Goal: Task Accomplishment & Management: Manage account settings

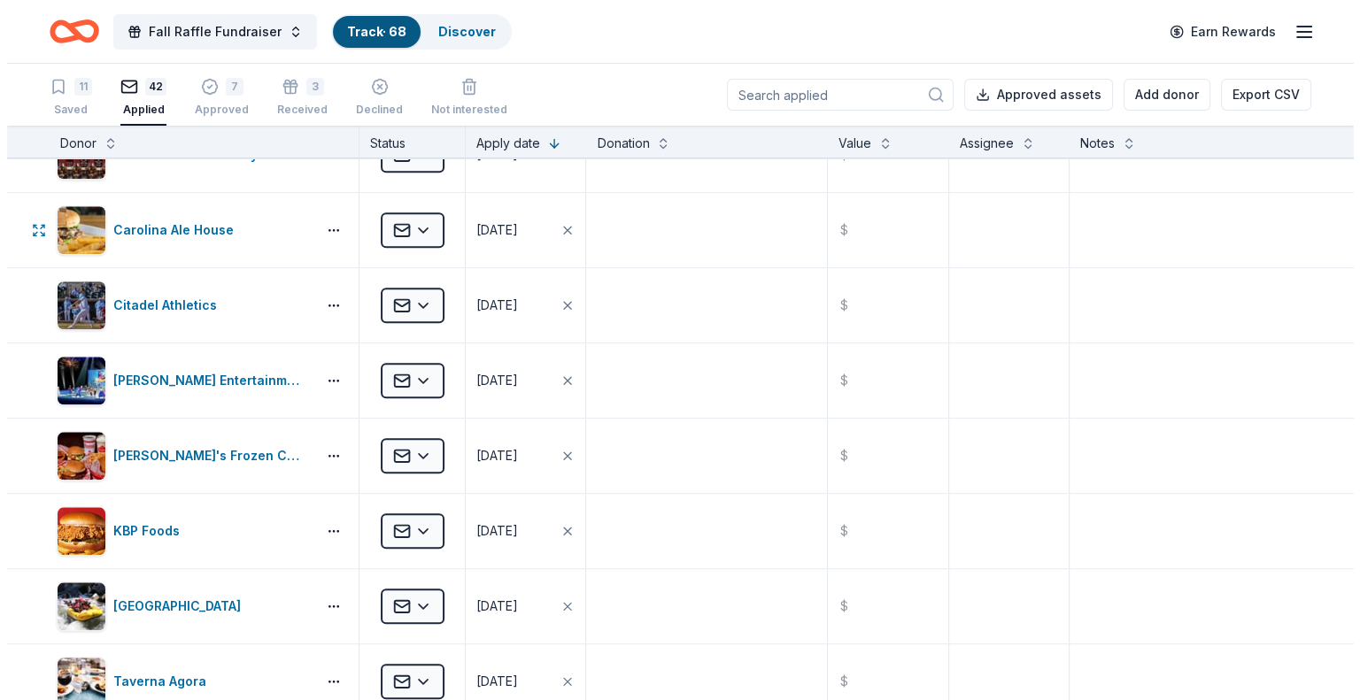
scroll to position [1947, 0]
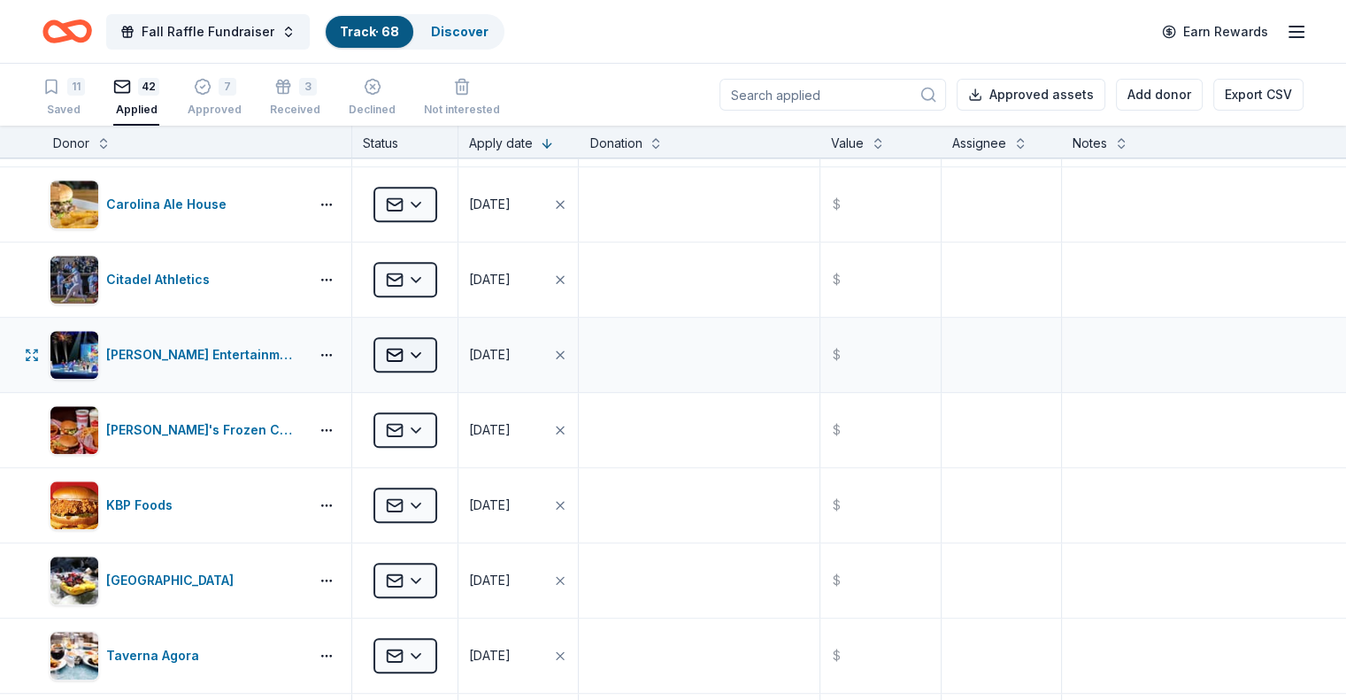
click at [451, 349] on html "Fall Raffle Fundraiser Track · 68 Discover Earn Rewards 11 Saved 42 Applied 7 A…" at bounding box center [673, 350] width 1346 height 700
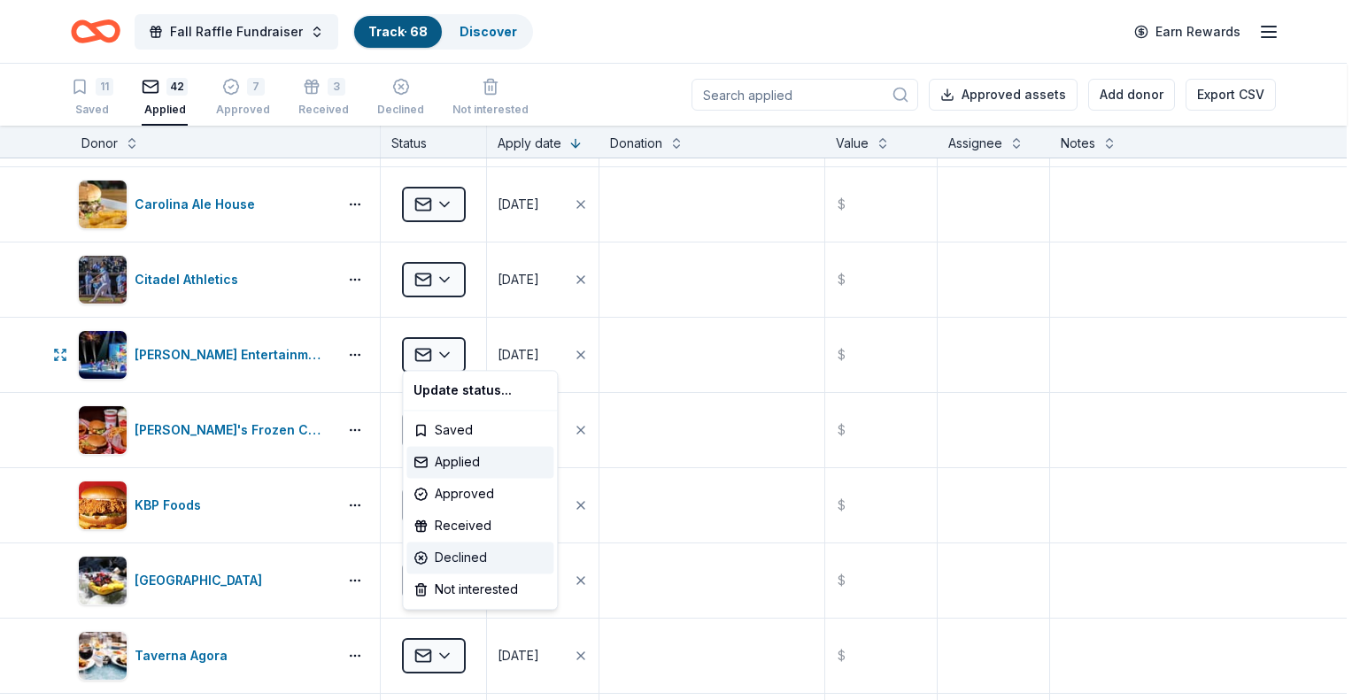
click at [443, 548] on div "Declined" at bounding box center [479, 558] width 147 height 32
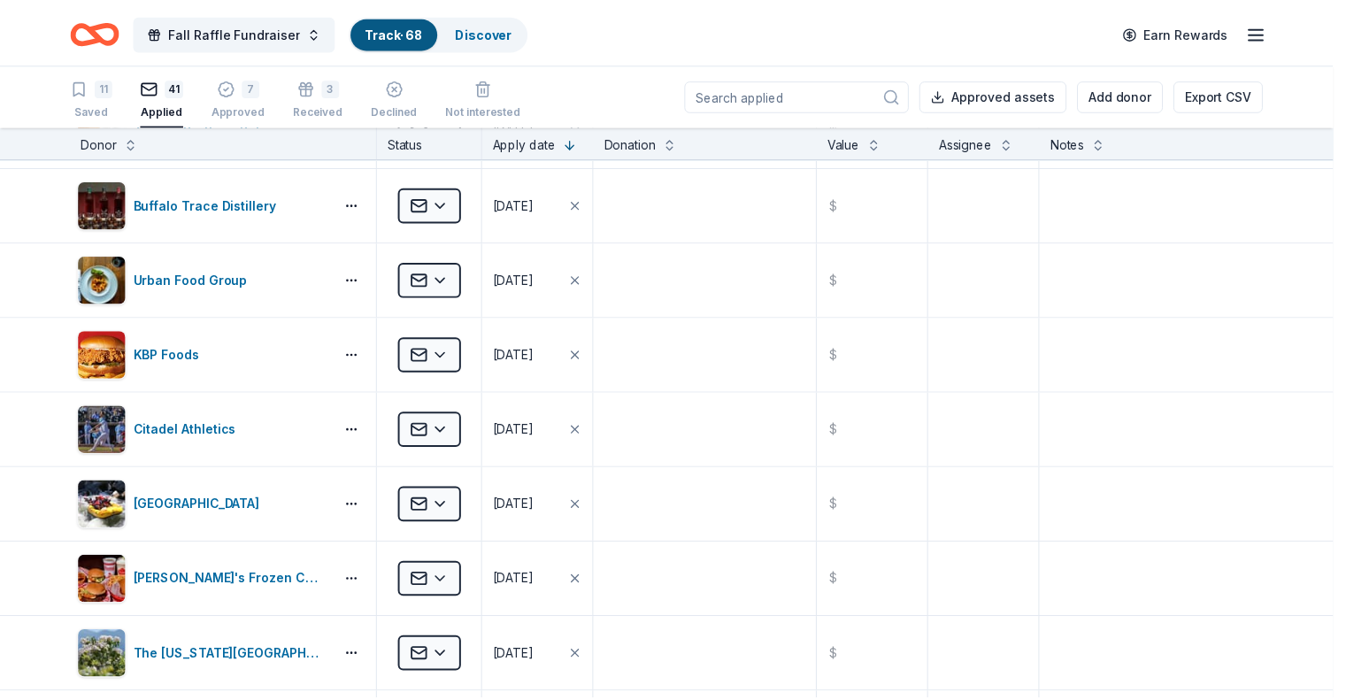
scroll to position [1346, 0]
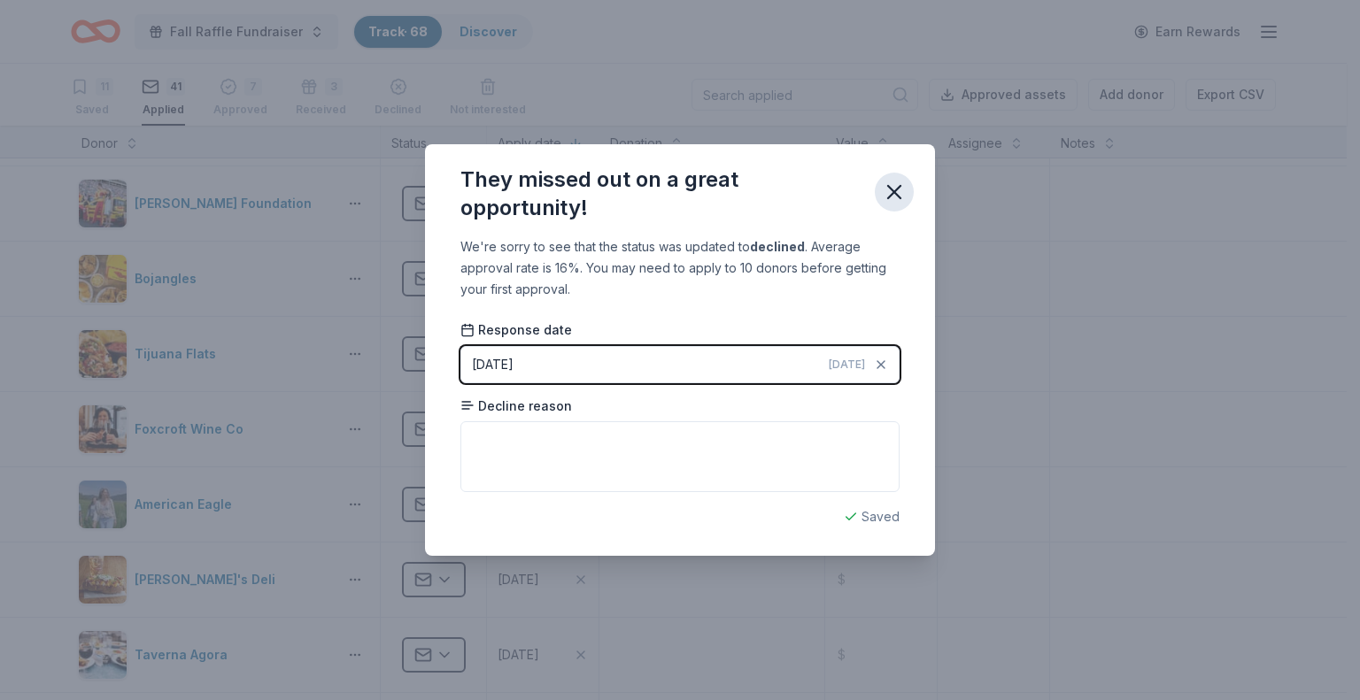
click at [892, 197] on icon "button" at bounding box center [894, 192] width 25 height 25
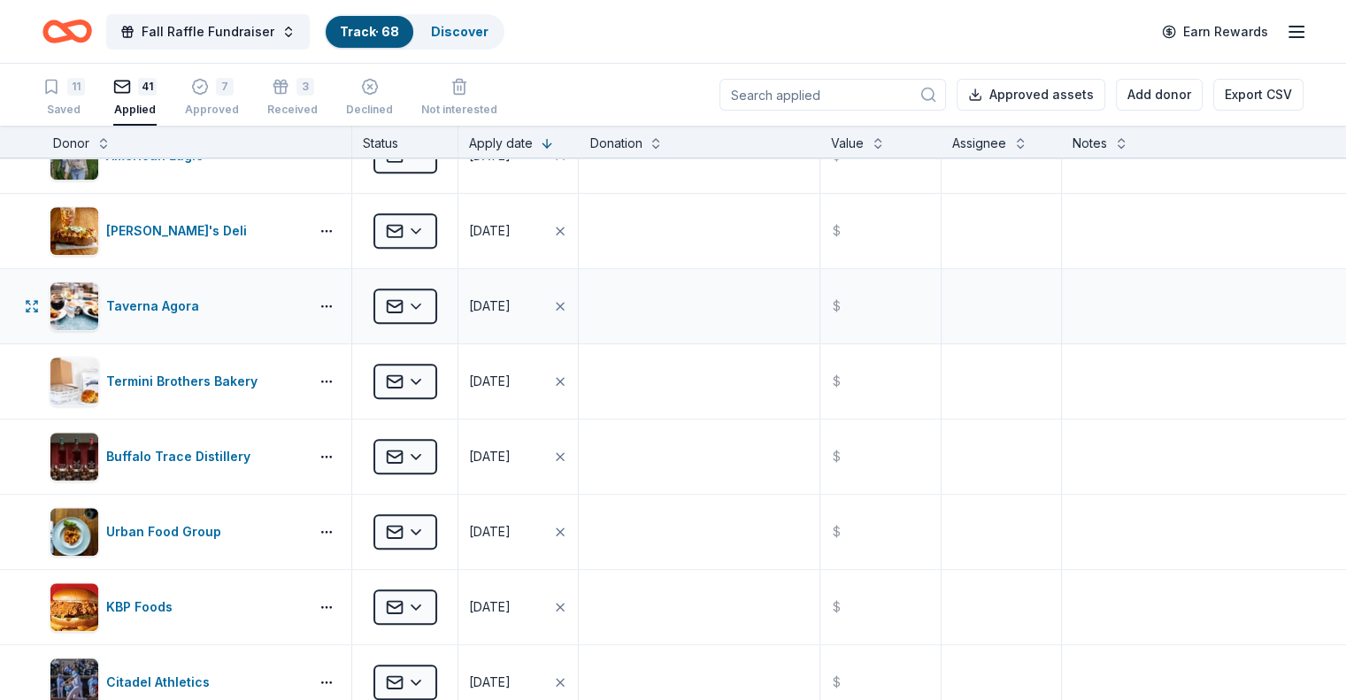
scroll to position [1789, 0]
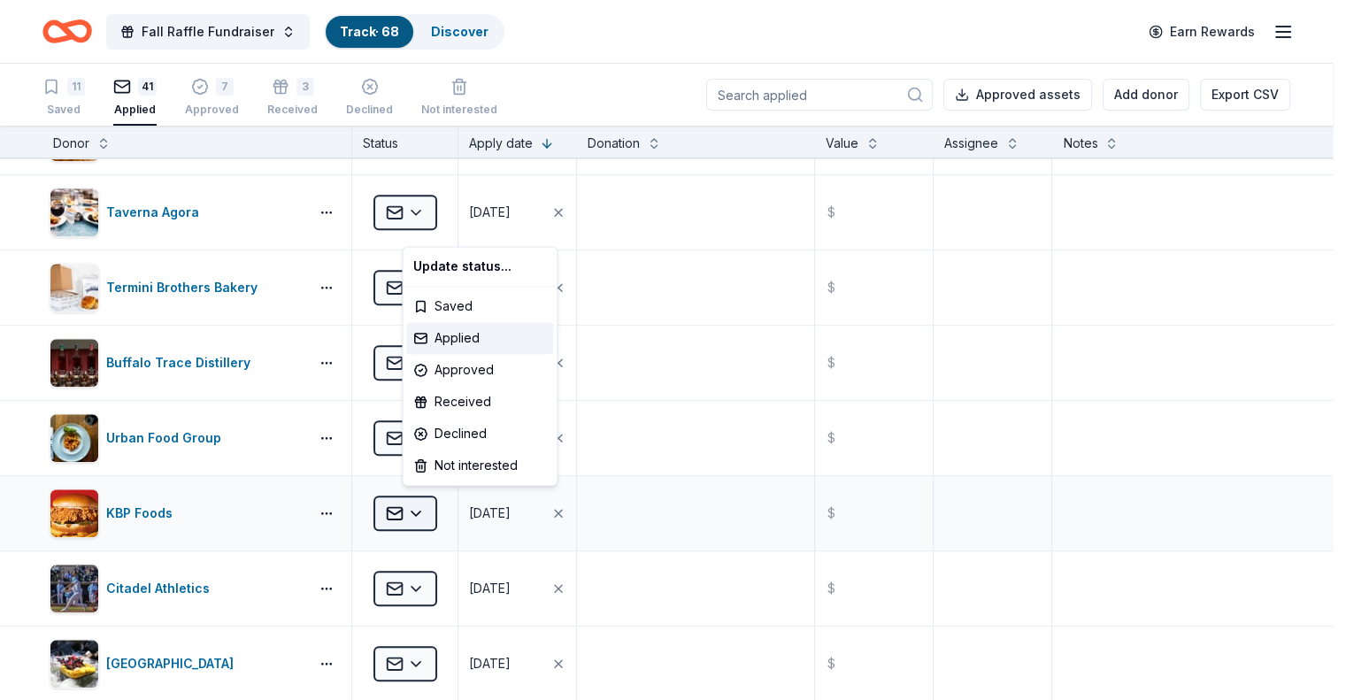
click at [427, 504] on html "Fall Raffle Fundraiser Track · 68 Discover Earn Rewards 11 Saved 41 Applied 7 A…" at bounding box center [673, 350] width 1346 height 700
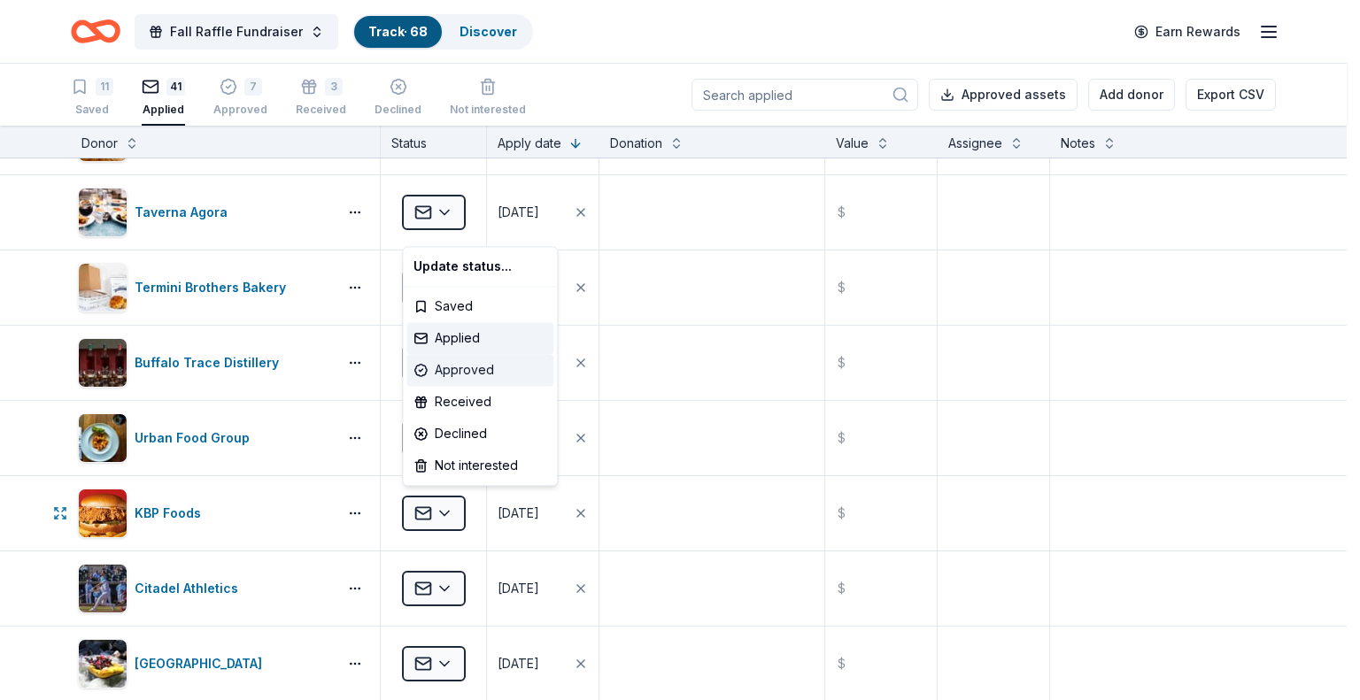
click at [443, 366] on div "Approved" at bounding box center [479, 370] width 147 height 32
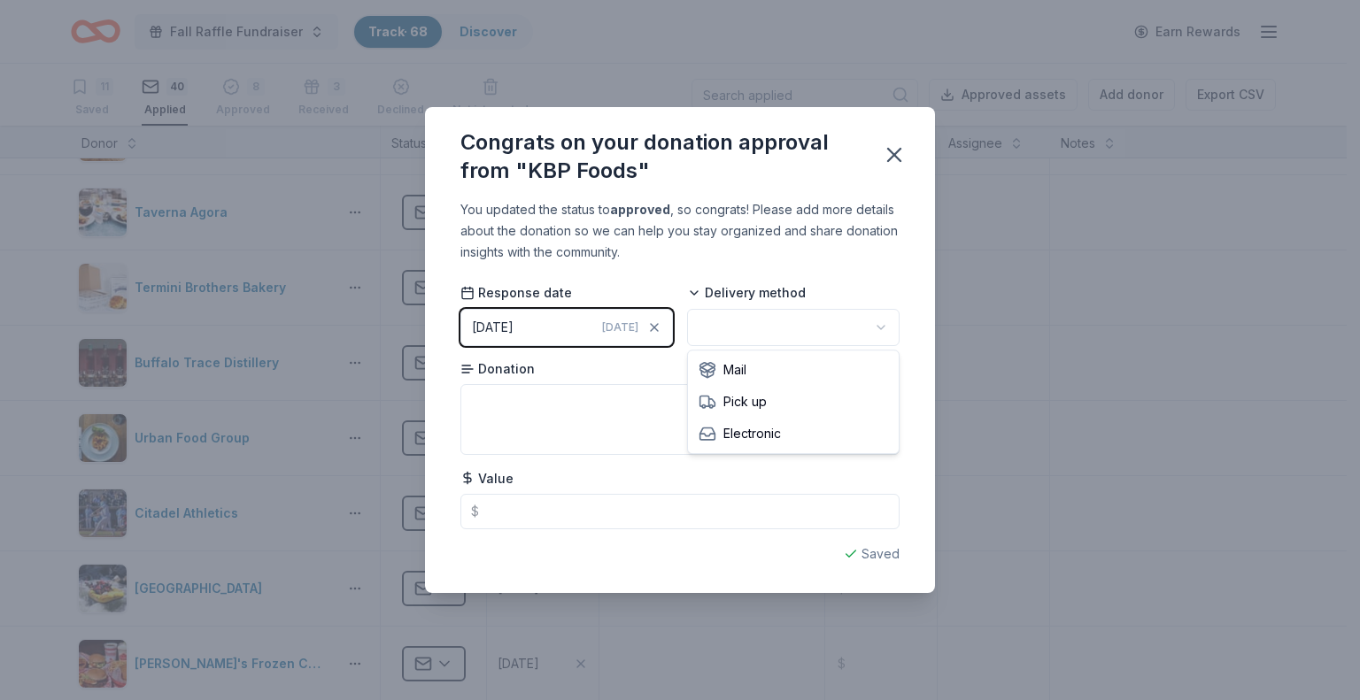
click at [754, 320] on html "Fall Raffle Fundraiser Track · 68 Discover Earn Rewards 11 Saved 40 Applied 8 A…" at bounding box center [680, 350] width 1360 height 700
click at [652, 410] on textarea at bounding box center [679, 419] width 439 height 71
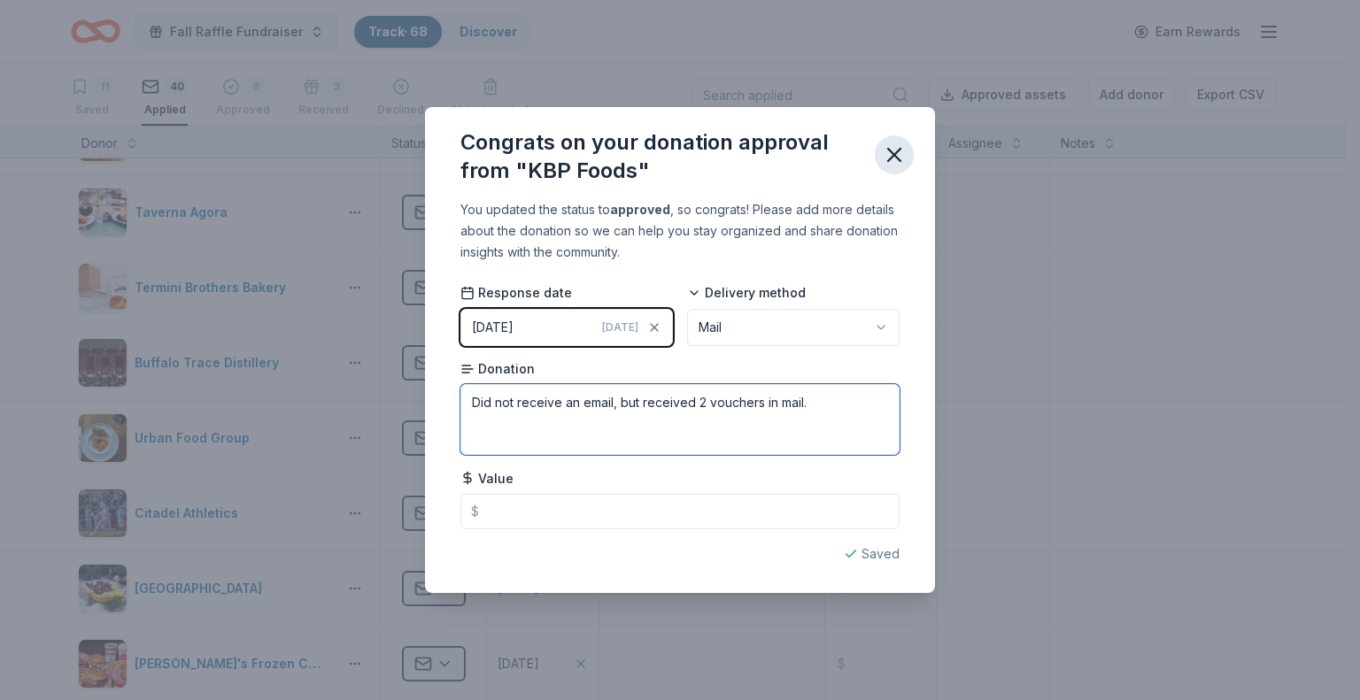
type textarea "Did not receive an email, but received 2 vouchers in mail."
click at [891, 162] on icon "button" at bounding box center [894, 155] width 25 height 25
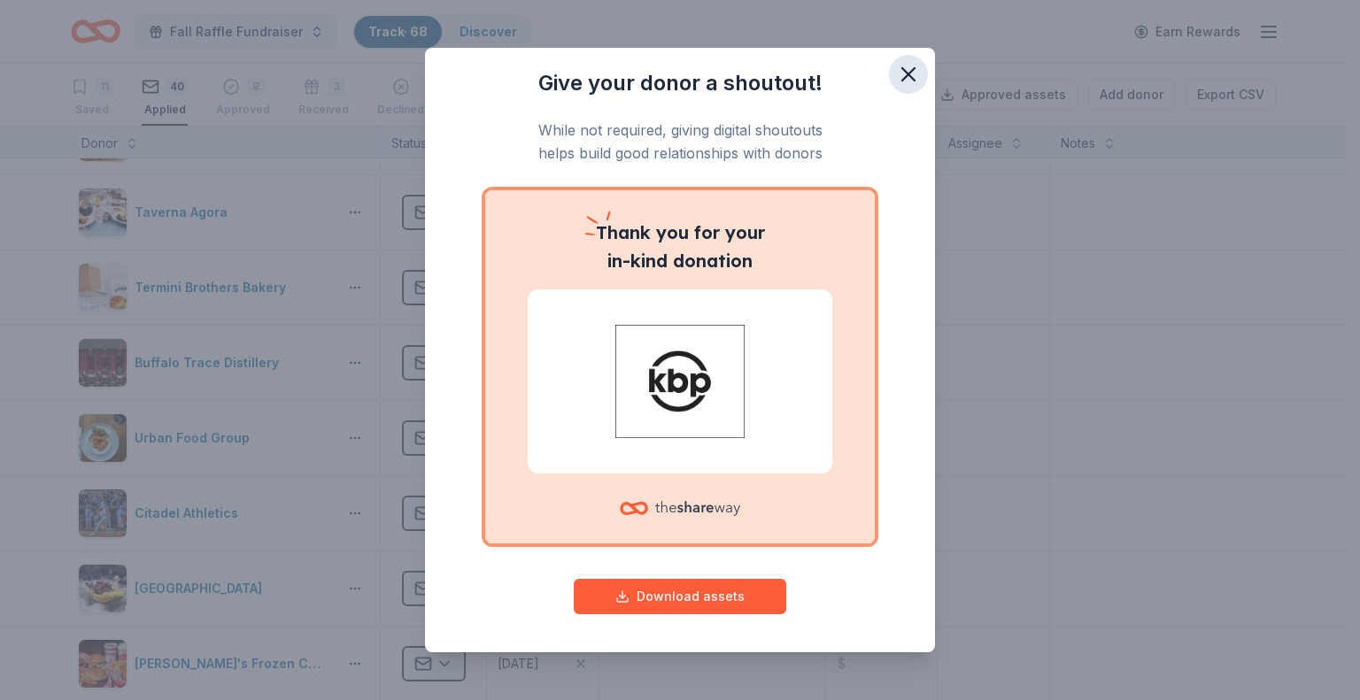
click at [902, 72] on icon "button" at bounding box center [908, 74] width 12 height 12
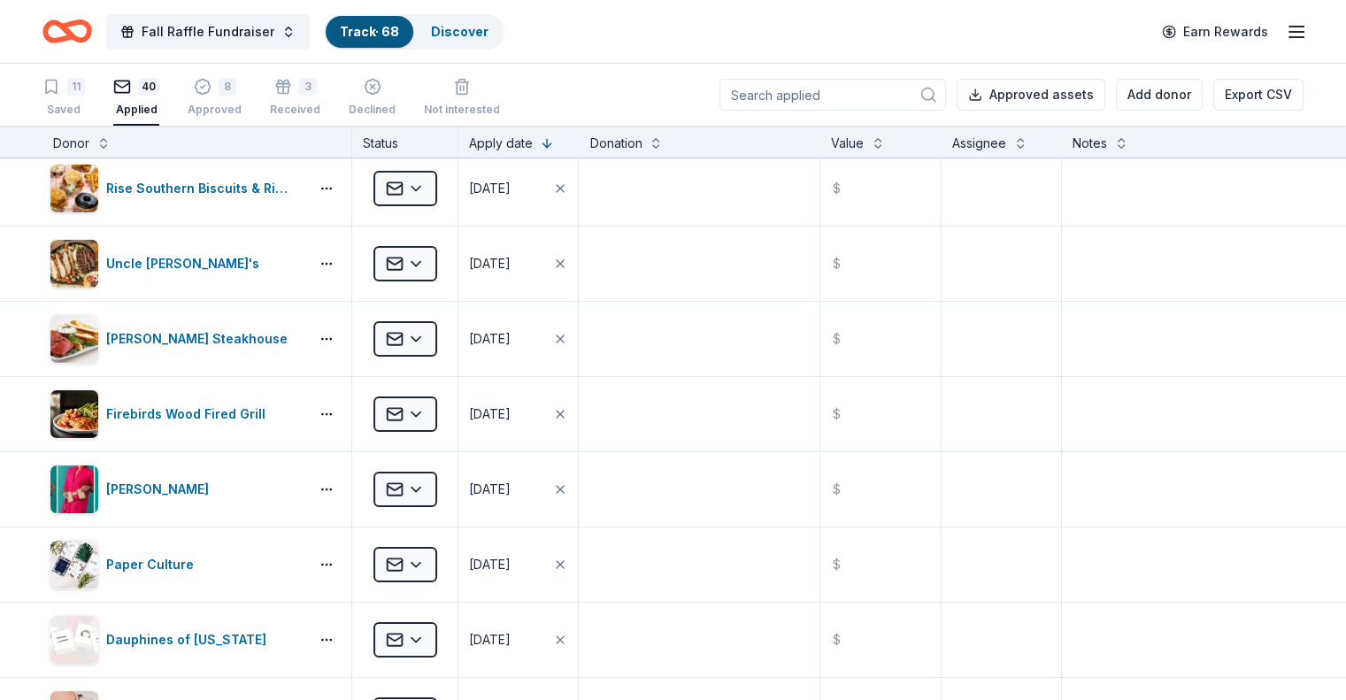
scroll to position [0, 0]
